Goal: Check status

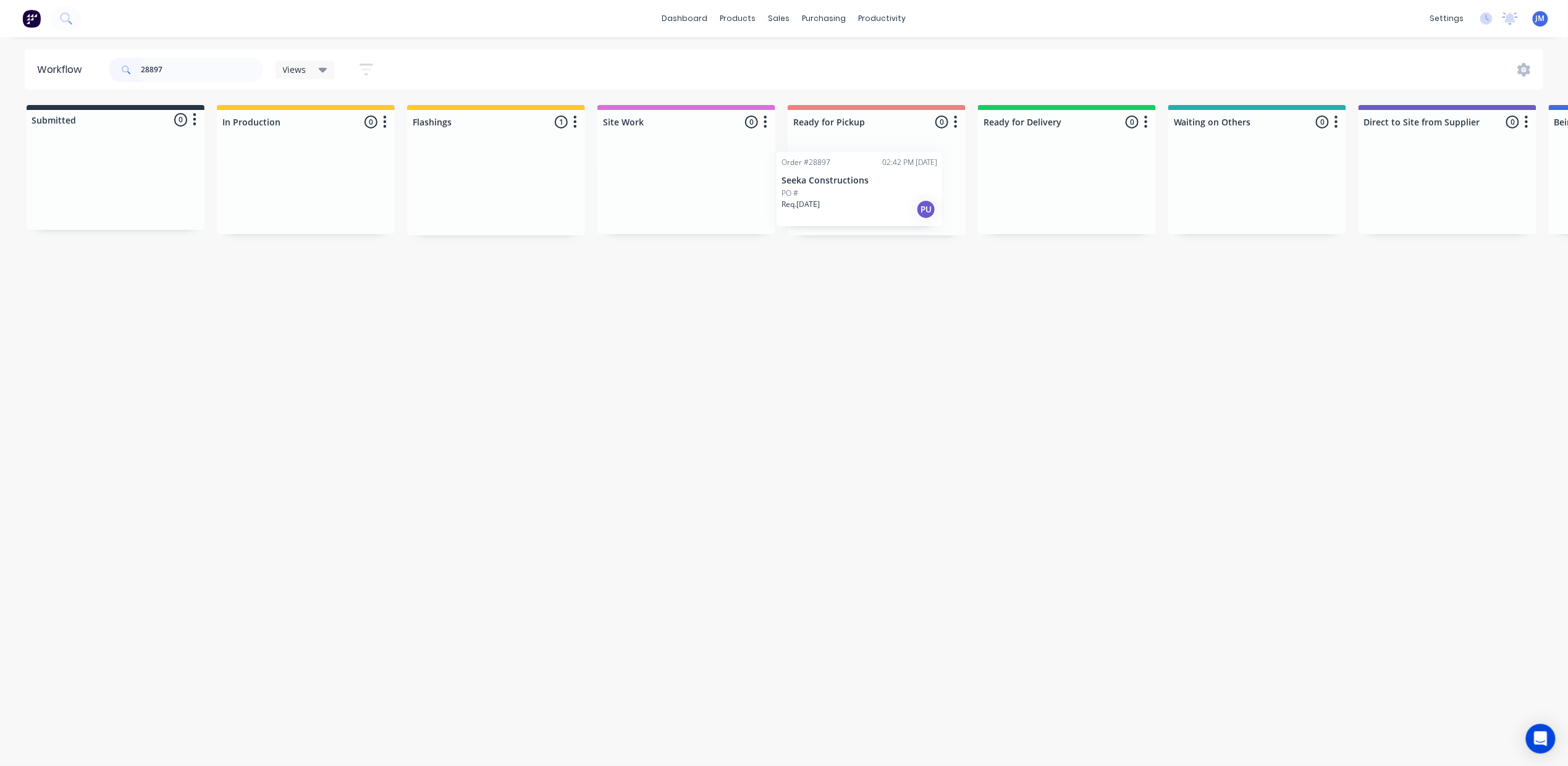
drag, startPoint x: 492, startPoint y: 191, endPoint x: 820, endPoint y: 184, distance: 328.1
click at [832, 191] on div "Submitted 0 Status colour #273444 hex #273444 Save Cancel Summaries Total order…" at bounding box center [1110, 170] width 2239 height 130
type input "2"
click at [860, 307] on div "Mark as Picked Up" at bounding box center [883, 309] width 124 height 25
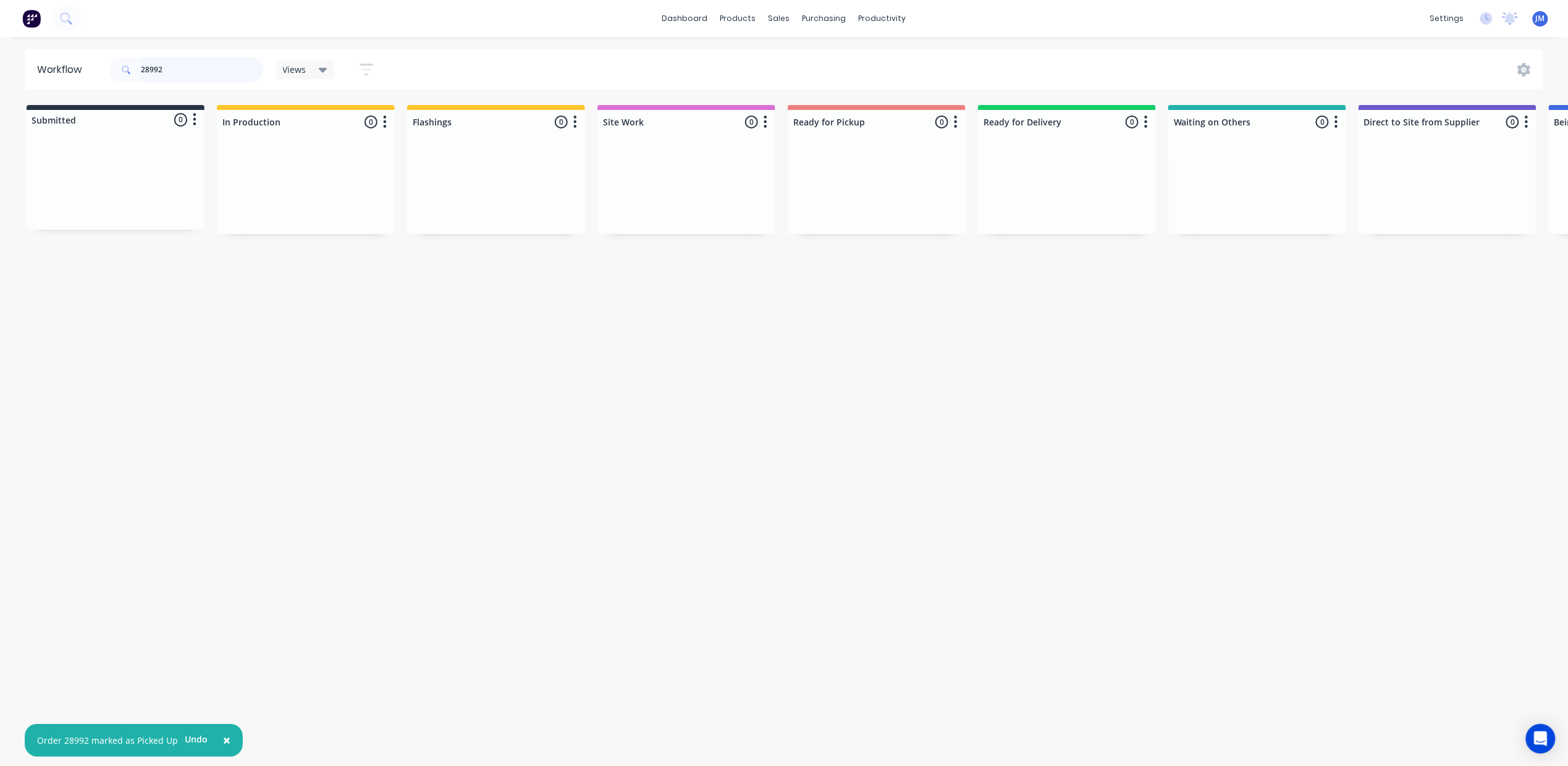
click at [176, 72] on input "28992" at bounding box center [202, 70] width 122 height 25
drag, startPoint x: 507, startPoint y: 192, endPoint x: 907, endPoint y: 180, distance: 400.2
click at [907, 180] on div "Submitted 0 Status colour #273444 hex #273444 Save Cancel Summaries Total order…" at bounding box center [1110, 170] width 2239 height 130
drag, startPoint x: 586, startPoint y: 194, endPoint x: 880, endPoint y: 171, distance: 294.9
click at [878, 180] on div "Submitted 0 Status colour #273444 hex #273444 Save Cancel Summaries Total order…" at bounding box center [1110, 170] width 2239 height 130
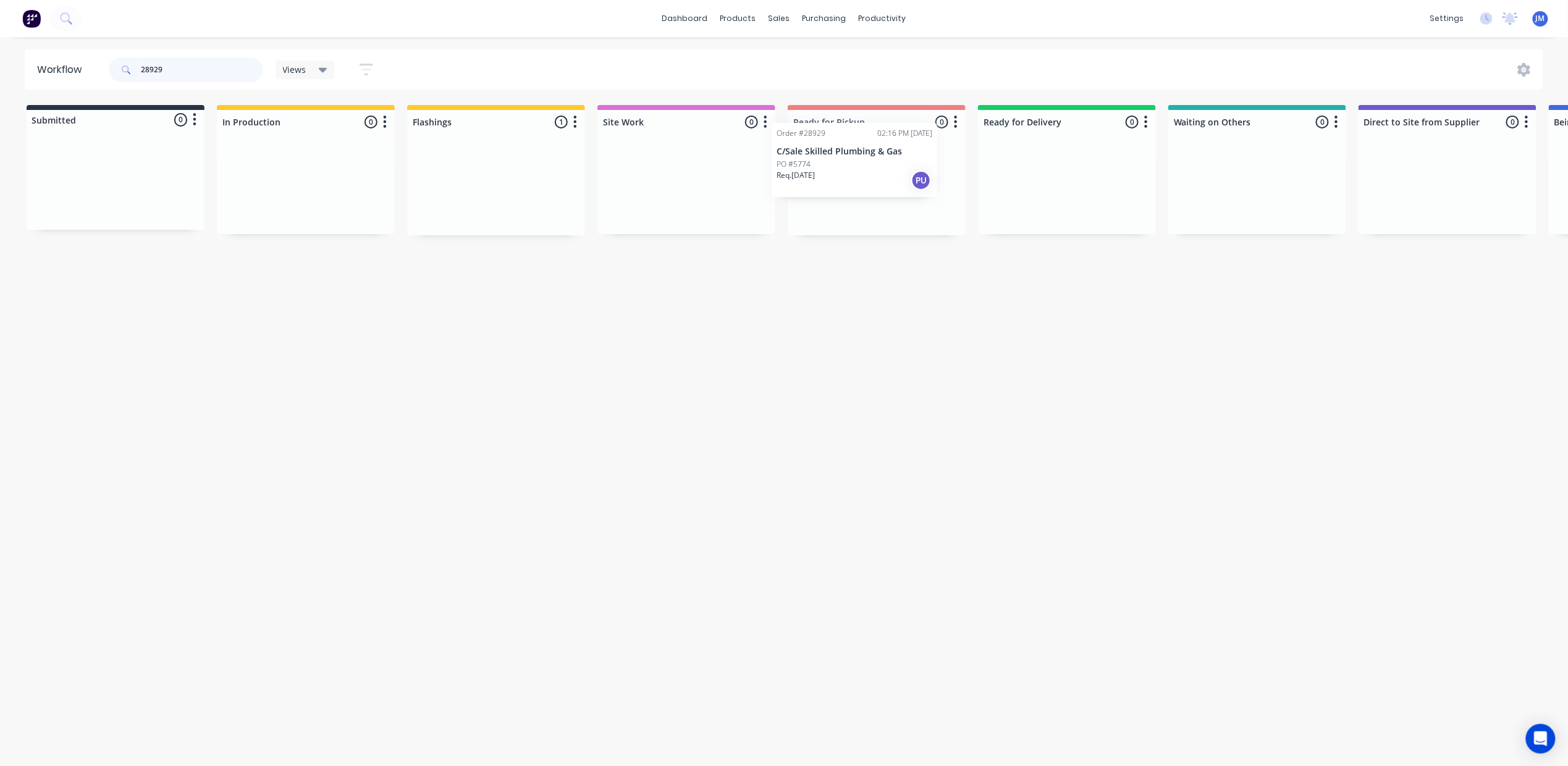
drag, startPoint x: 462, startPoint y: 200, endPoint x: 836, endPoint y: 166, distance: 375.5
click at [839, 168] on div "Submitted 0 Status colour #273444 hex #273444 Save Cancel Summaries Total order…" at bounding box center [1110, 170] width 2239 height 130
drag, startPoint x: 495, startPoint y: 207, endPoint x: 805, endPoint y: 169, distance: 312.3
click at [805, 169] on div "Submitted 0 Status colour #273444 hex #273444 Save Cancel Summaries Total order…" at bounding box center [1110, 170] width 2239 height 130
drag, startPoint x: 537, startPoint y: 193, endPoint x: 888, endPoint y: 181, distance: 351.2
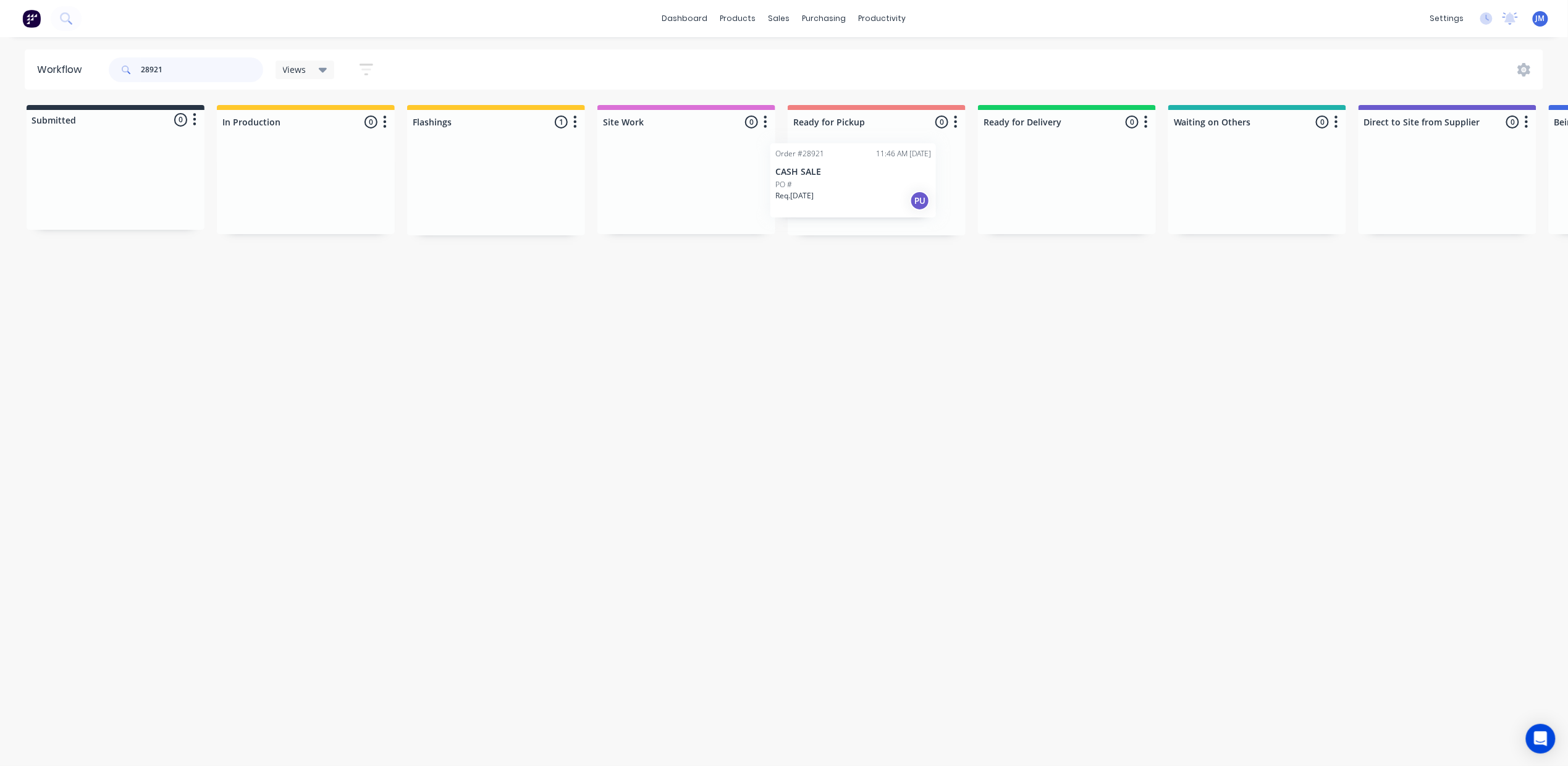
click at [888, 181] on div "Submitted 0 Status colour #273444 hex #273444 Save Cancel Summaries Total order…" at bounding box center [1110, 170] width 2239 height 130
type input "2"
